Goal: Find specific page/section: Find specific page/section

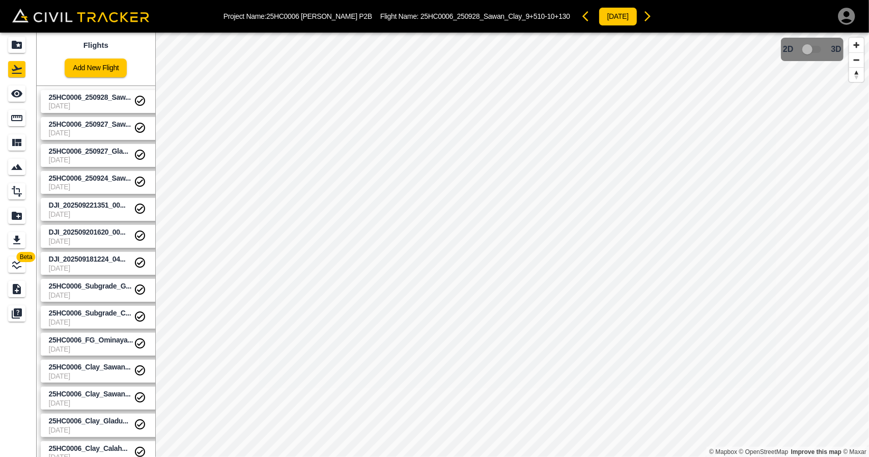
drag, startPoint x: 21, startPoint y: 30, endPoint x: 31, endPoint y: 36, distance: 10.7
click at [21, 30] on div "Project Name: 25HC0006 [PERSON_NAME] P2B Flight Name: 25HC0006_250928_Sawan_Cla…" at bounding box center [434, 16] width 869 height 33
click at [28, 43] on div "Projects" at bounding box center [18, 45] width 20 height 16
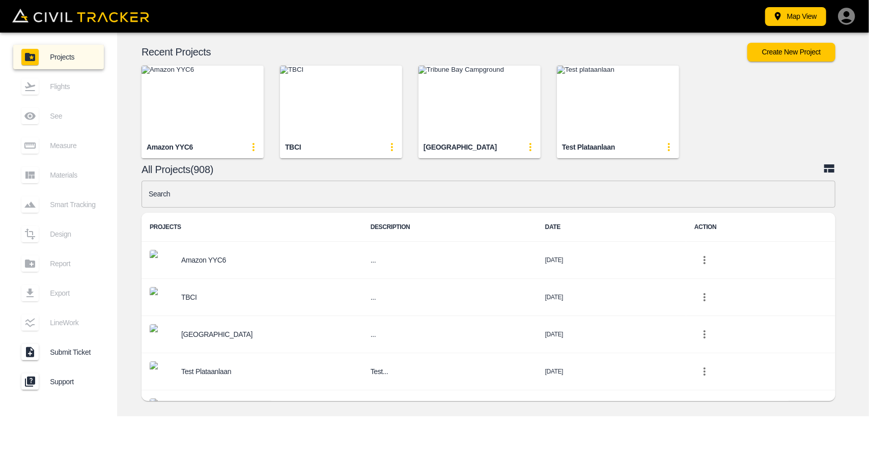
click at [362, 189] on input "text" at bounding box center [488, 194] width 694 height 27
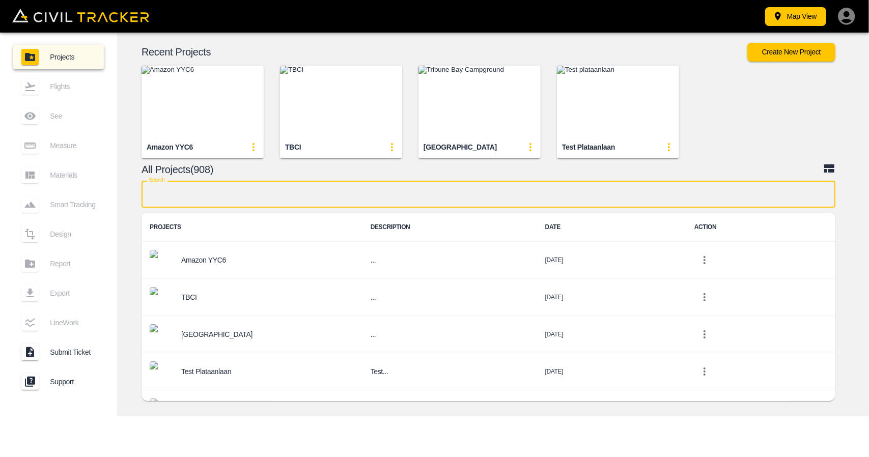
type input "h"
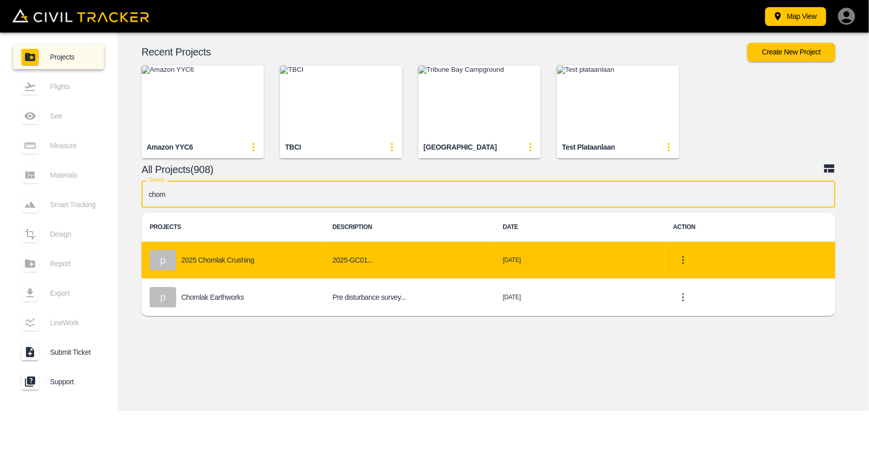
type input "chom"
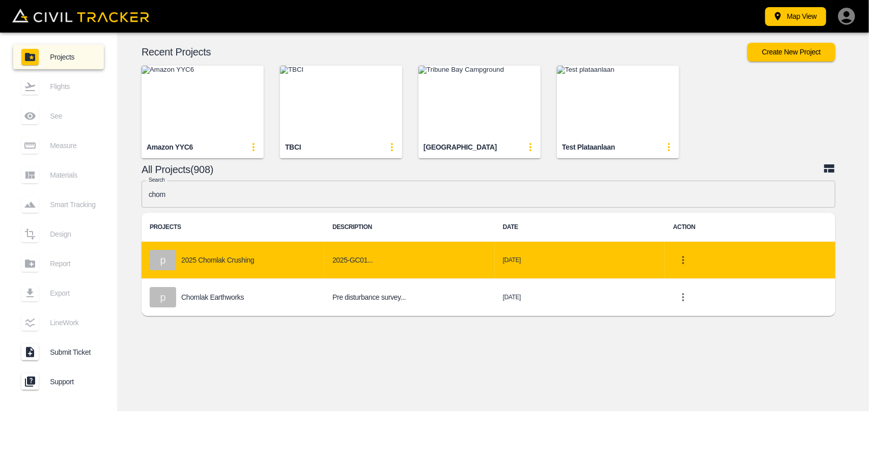
click at [252, 265] on div "p 2025 Chomlak Crushing" at bounding box center [233, 260] width 166 height 20
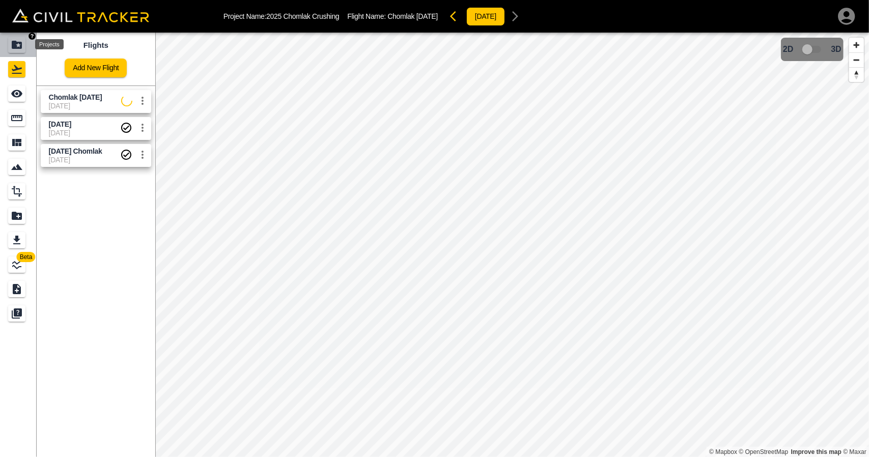
click at [9, 44] on div "Projects" at bounding box center [16, 45] width 17 height 16
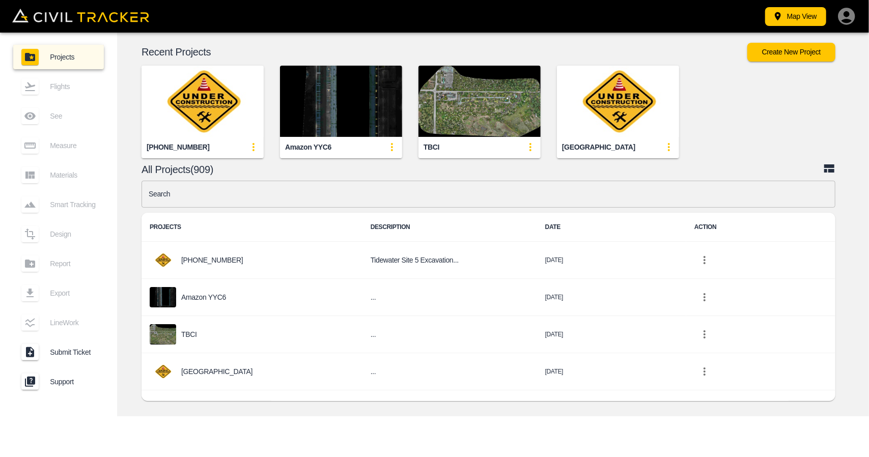
click at [368, 200] on input "text" at bounding box center [488, 194] width 694 height 27
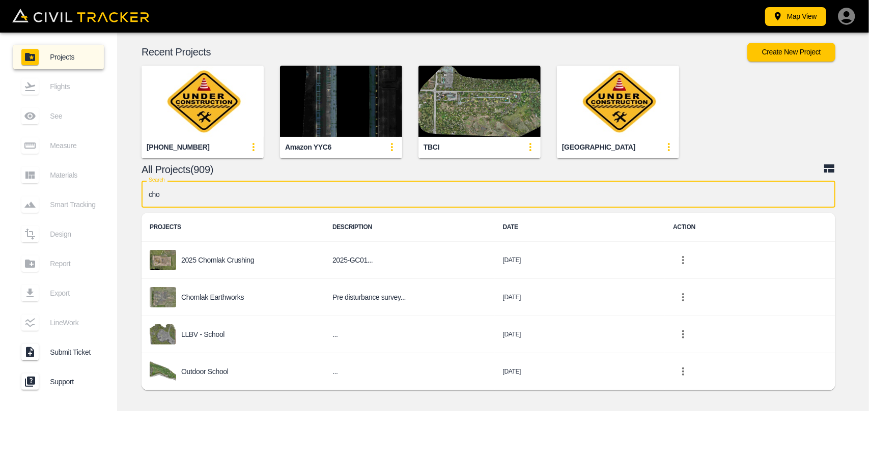
type input "chom"
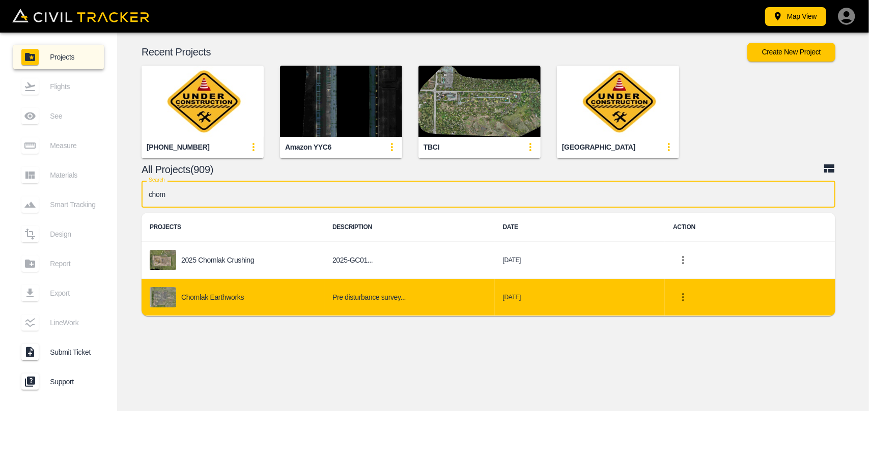
click at [291, 287] on div "Chomlak Earthworks" at bounding box center [233, 297] width 166 height 20
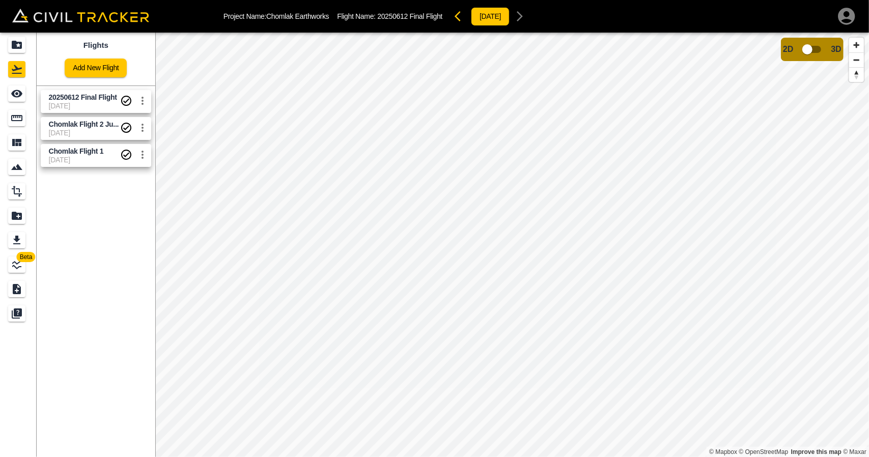
click at [84, 104] on span "[DATE]" at bounding box center [84, 106] width 71 height 8
click at [24, 91] on div "See" at bounding box center [16, 93] width 17 height 16
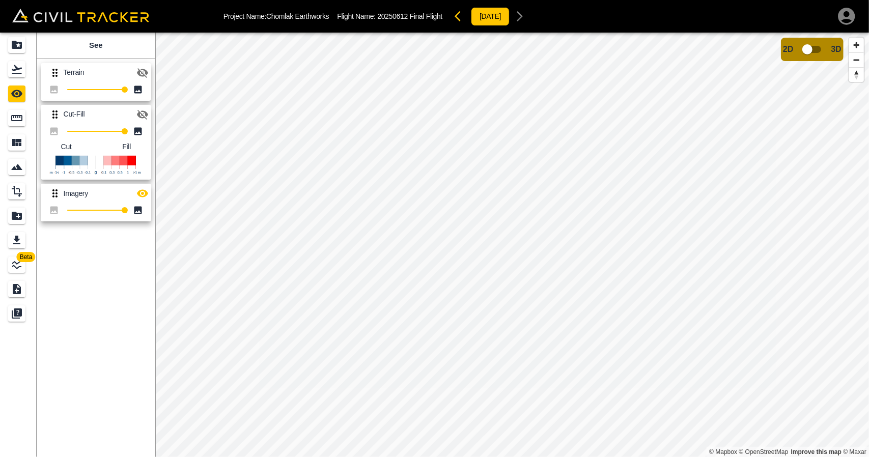
click at [142, 74] on icon "button" at bounding box center [142, 73] width 12 height 12
click at [19, 46] on icon "Projects" at bounding box center [17, 45] width 10 height 8
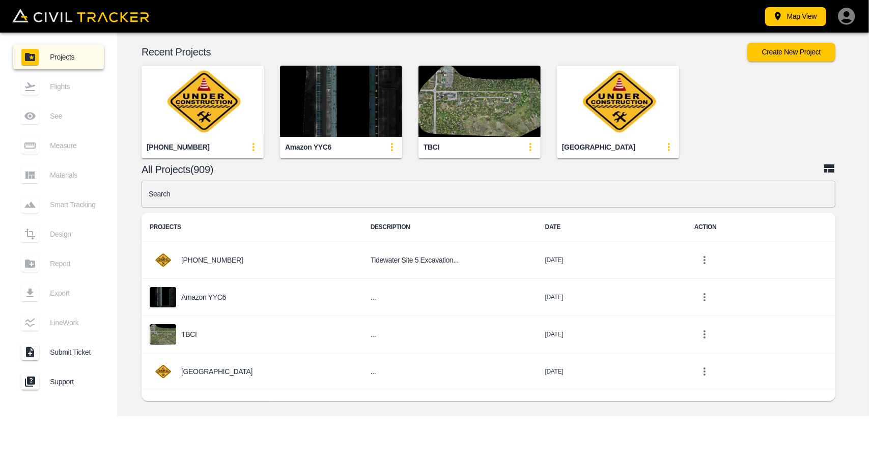
click at [307, 177] on div "Recent Projects Create New Project [PHONE_NUMBER] Amazon YYC6 TBCI [GEOGRAPHIC_…" at bounding box center [493, 225] width 752 height 384
click at [303, 198] on input "text" at bounding box center [488, 194] width 694 height 27
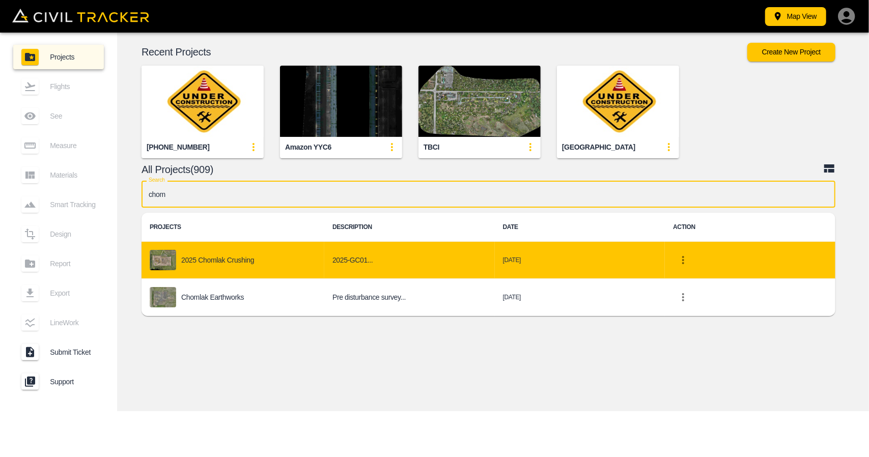
type input "chom"
click at [274, 250] on div "2025 Chomlak Crushing" at bounding box center [233, 260] width 166 height 20
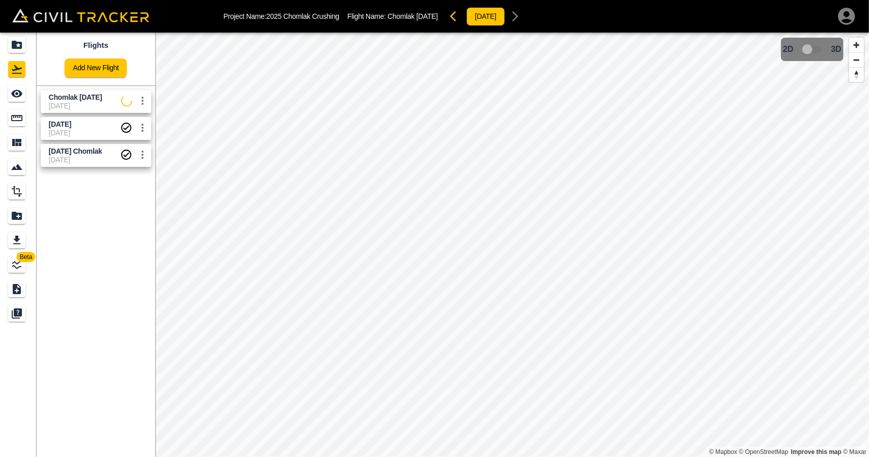
click at [76, 136] on span "[DATE]" at bounding box center [84, 133] width 71 height 8
click at [3, 86] on link at bounding box center [18, 93] width 37 height 24
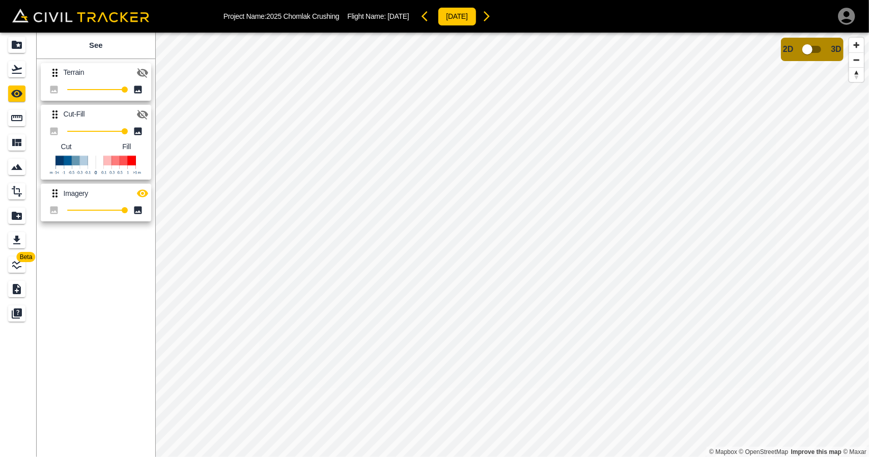
click at [143, 70] on icon "button" at bounding box center [142, 73] width 12 height 12
click at [30, 48] on link at bounding box center [18, 45] width 37 height 24
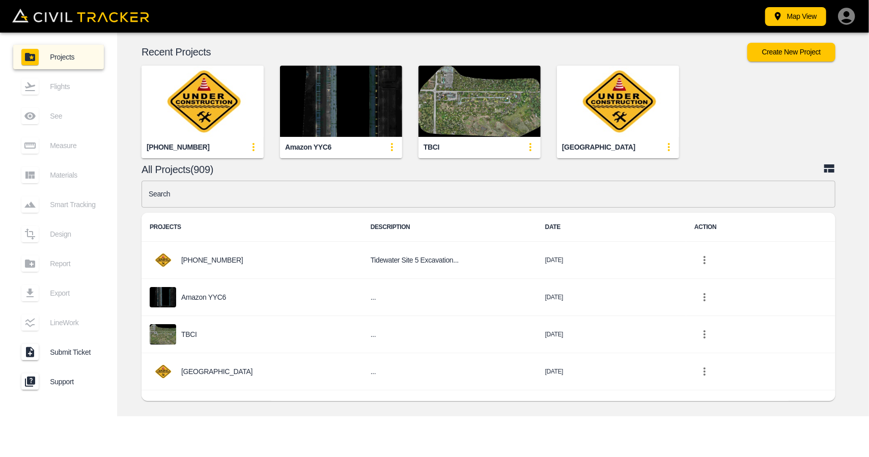
click at [312, 100] on img "button" at bounding box center [341, 101] width 122 height 71
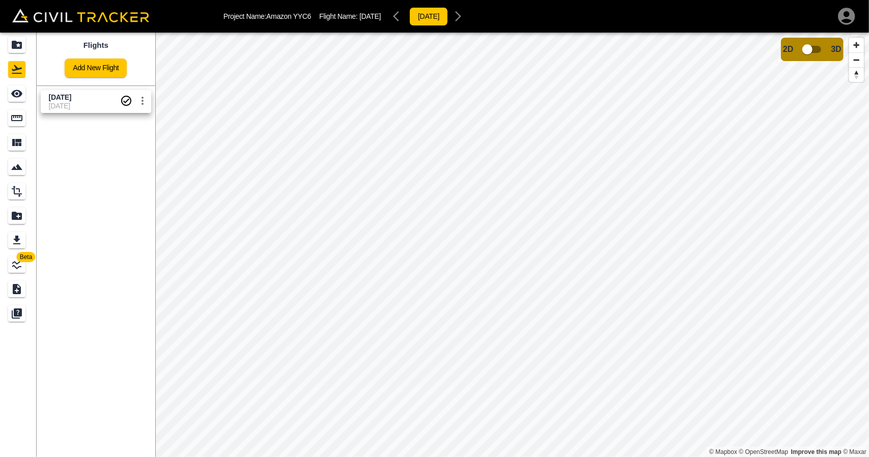
click at [71, 102] on span "[DATE]" at bounding box center [84, 106] width 71 height 8
drag, startPoint x: 2, startPoint y: 102, endPoint x: 10, endPoint y: 98, distance: 8.7
click at [2, 101] on link at bounding box center [18, 93] width 37 height 24
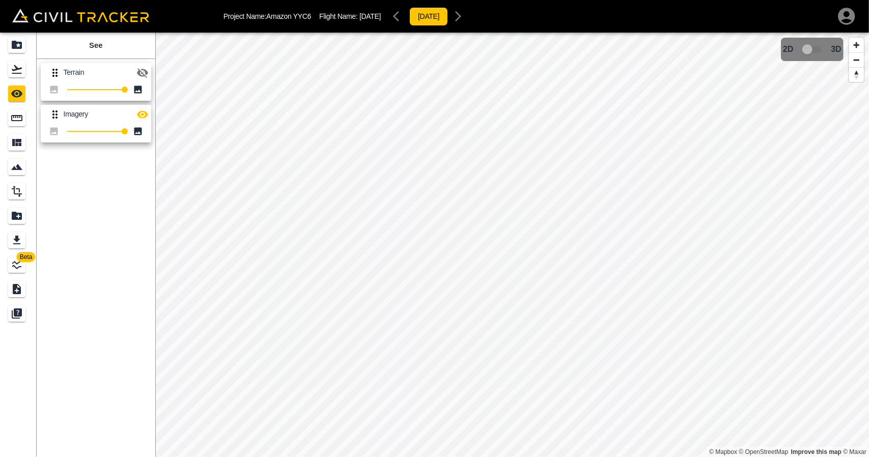
click at [134, 70] on button "button" at bounding box center [142, 73] width 20 height 20
click at [140, 69] on icon "button" at bounding box center [142, 73] width 12 height 12
click at [140, 69] on icon "button" at bounding box center [142, 73] width 11 height 8
click at [20, 72] on icon "Flights" at bounding box center [17, 69] width 12 height 12
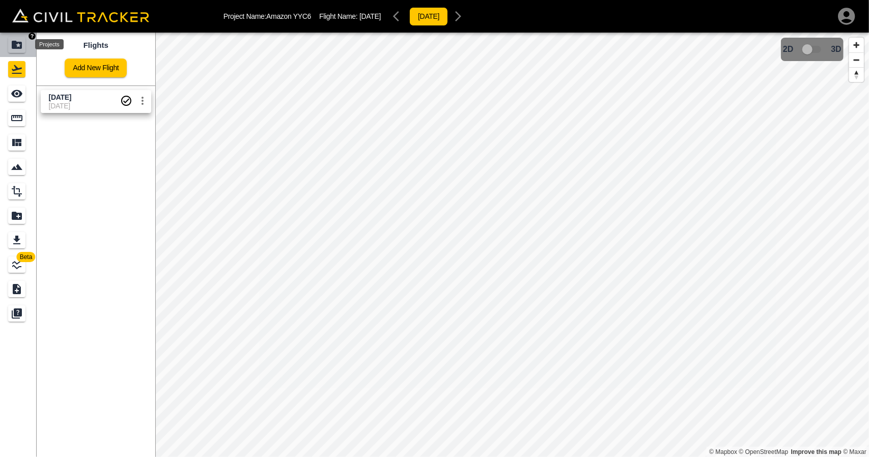
click at [13, 40] on icon "Projects" at bounding box center [17, 45] width 12 height 12
